Goal: Task Accomplishment & Management: Complete application form

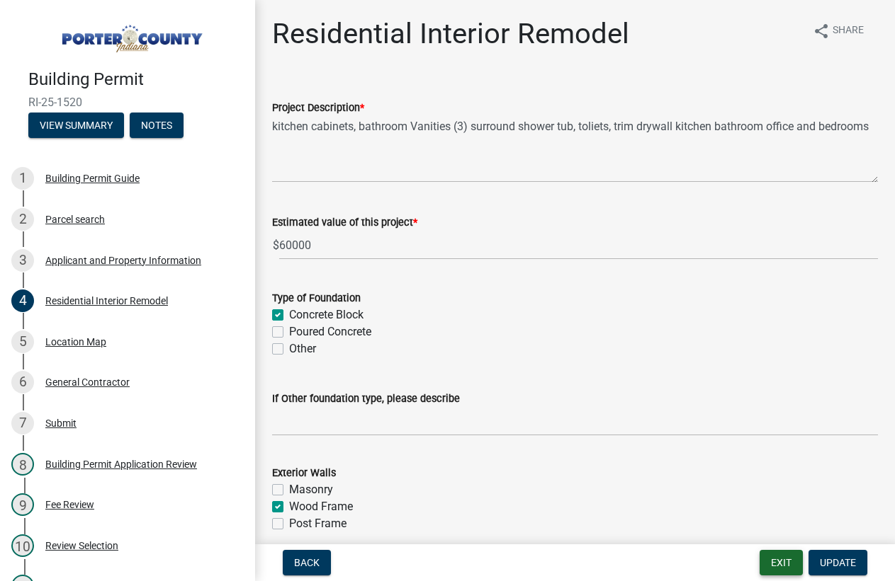
click at [771, 561] on button "Exit" at bounding box center [780, 562] width 43 height 25
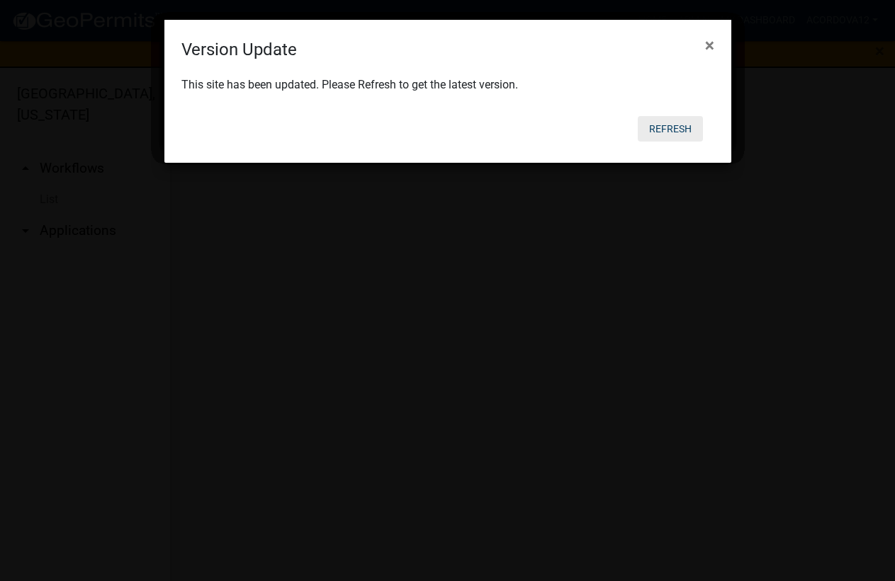
click at [669, 125] on button "Refresh" at bounding box center [669, 128] width 65 height 25
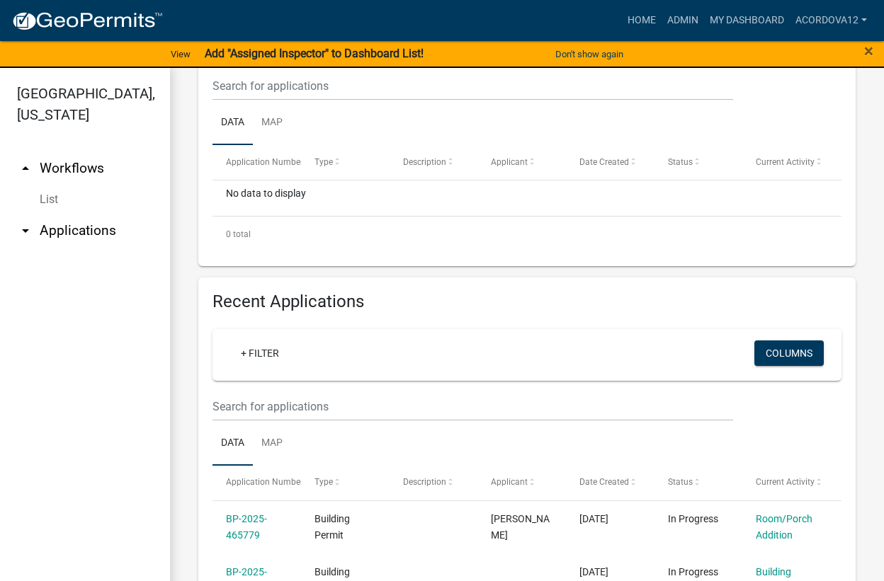
scroll to position [354, 0]
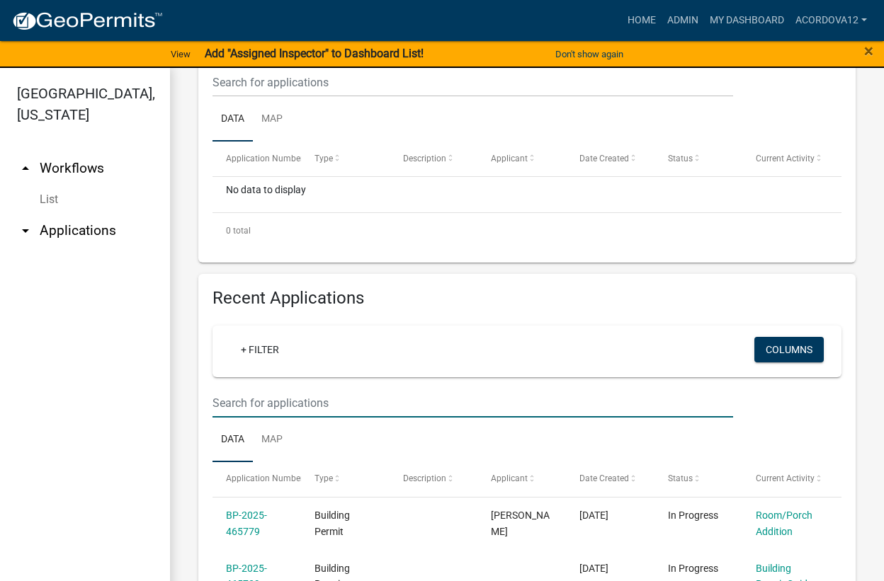
click at [276, 97] on input "text" at bounding box center [472, 82] width 521 height 29
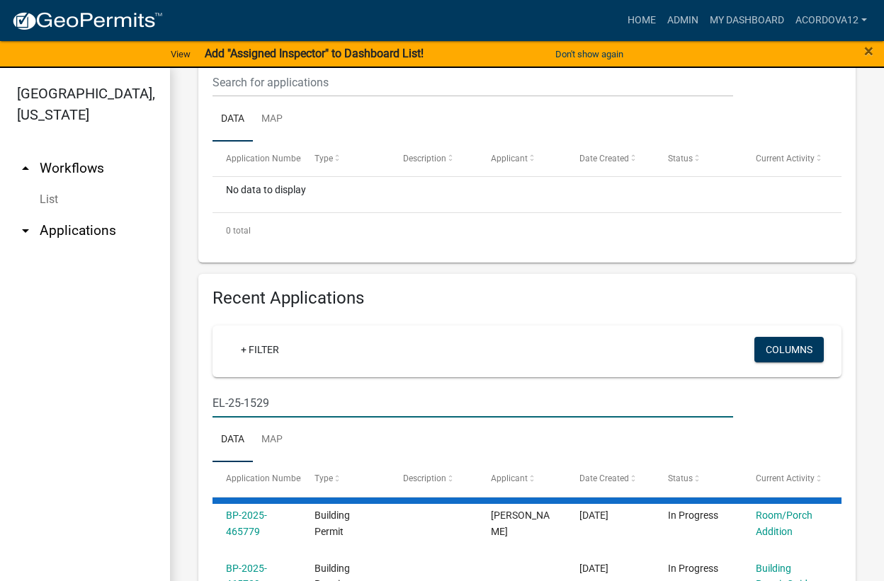
type input "EL-25-1529"
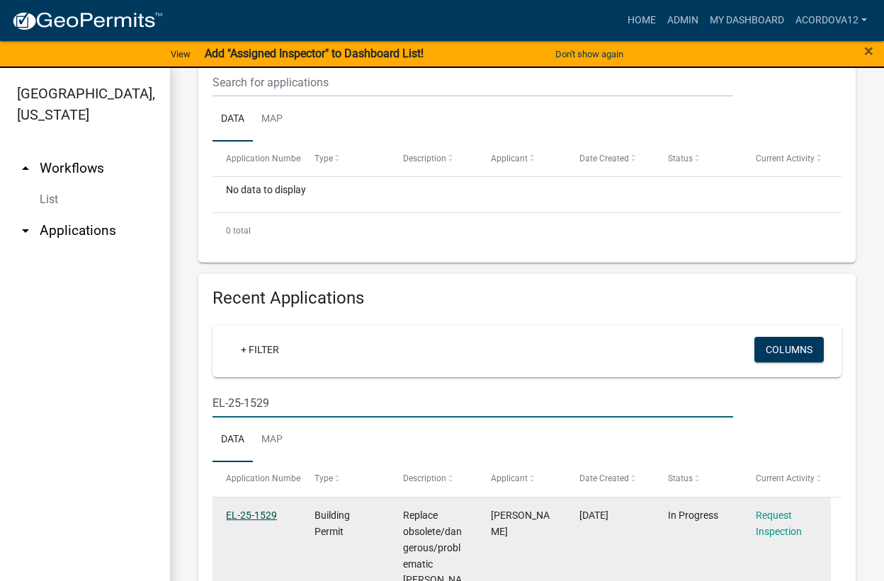
click at [266, 518] on link "EL-25-1529" at bounding box center [251, 515] width 51 height 11
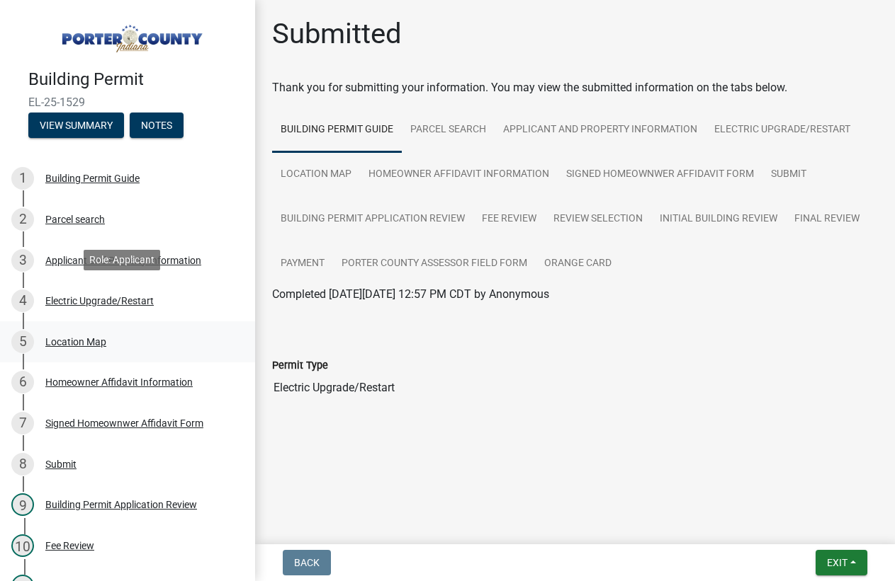
drag, startPoint x: 76, startPoint y: 297, endPoint x: 101, endPoint y: 322, distance: 35.1
click at [77, 297] on div "Electric Upgrade/Restart" at bounding box center [99, 301] width 108 height 10
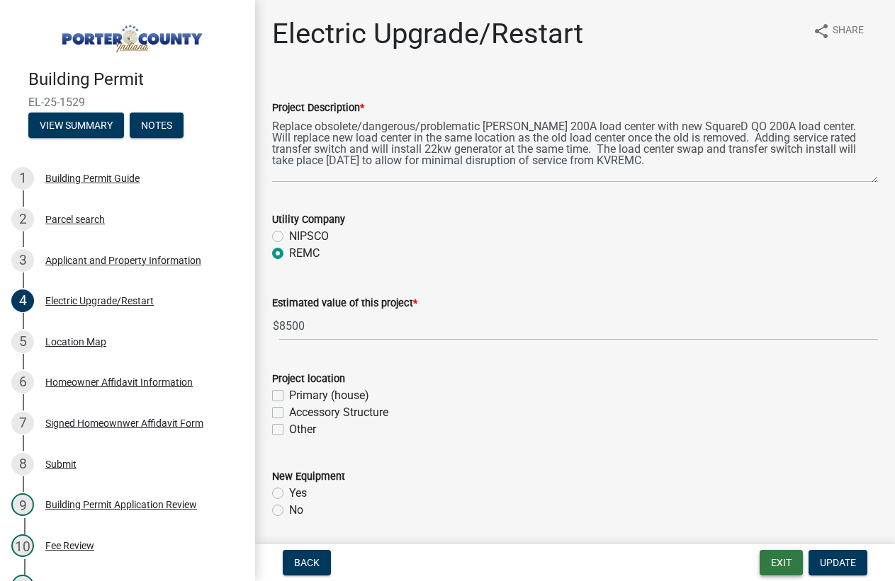
click at [792, 556] on button "Exit" at bounding box center [780, 562] width 43 height 25
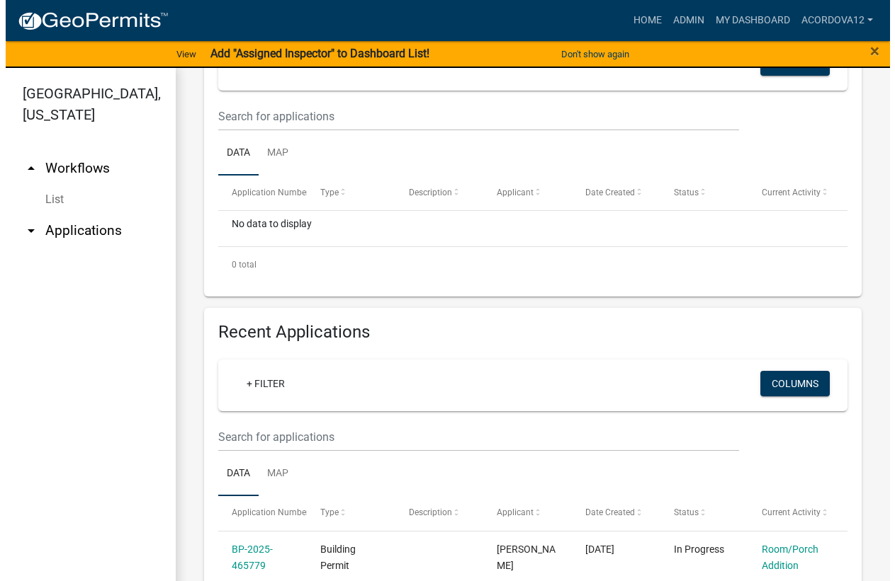
scroll to position [354, 0]
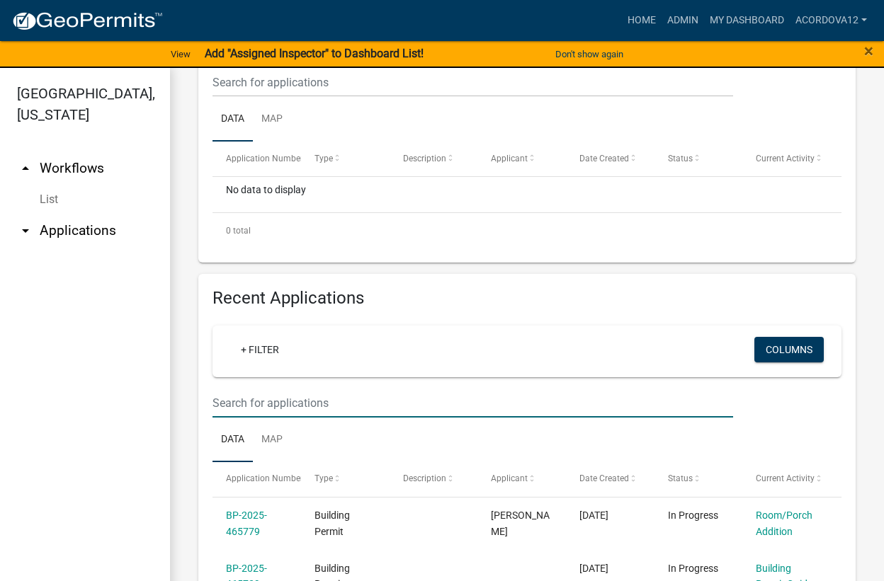
click at [235, 405] on input "text" at bounding box center [472, 403] width 521 height 29
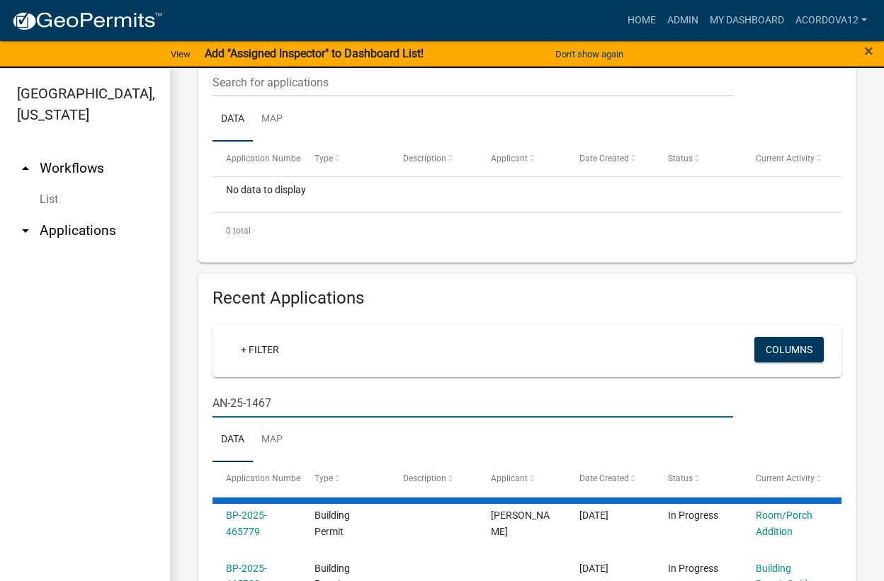
type input "AN-25-1467"
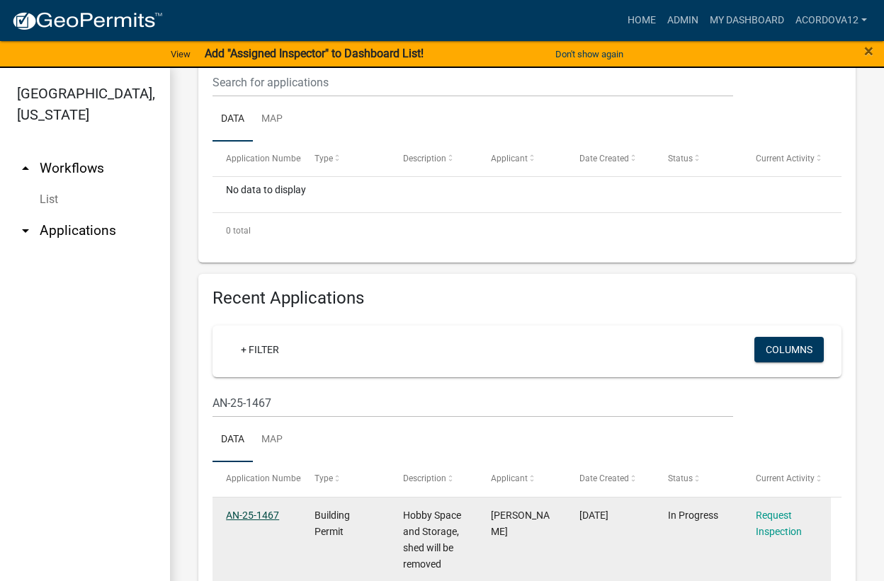
click at [253, 518] on link "AN-25-1467" at bounding box center [252, 515] width 53 height 11
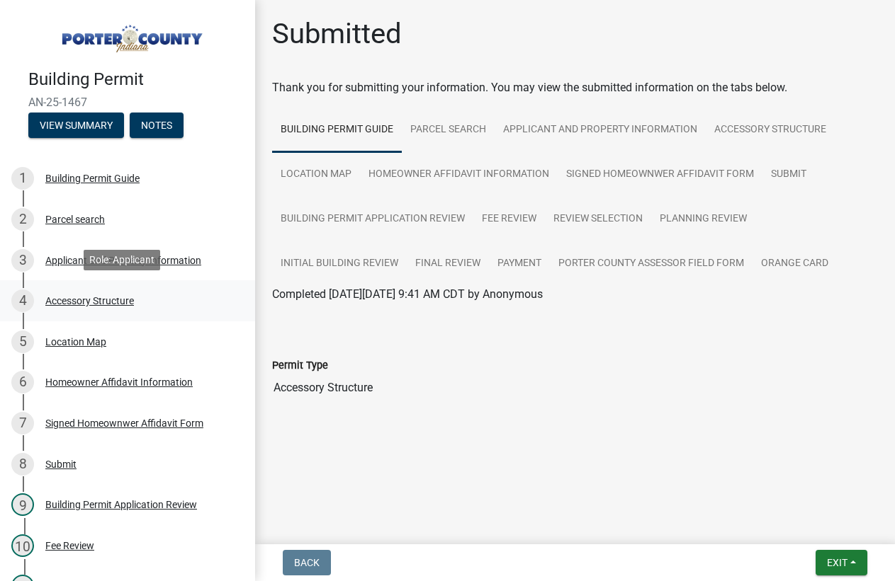
click at [86, 290] on div "4 Accessory Structure" at bounding box center [121, 301] width 221 height 23
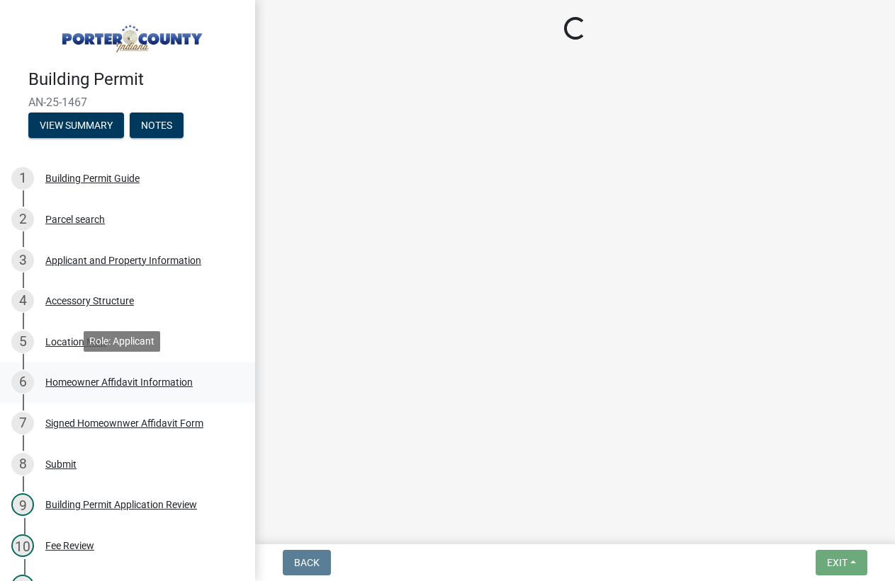
select select "e417d459-1a07-4045-9f8a-b98bfca84a5c"
select select "b16561a8-8531-4c00-a0ba-45c0345273e3"
select select "29856c7f-eeba-4e54-97cb-4d08c5c5b677"
select select "d4b8d1da-05eb-44cd-bbb6-c979fa719f22"
